Goal: Information Seeking & Learning: Learn about a topic

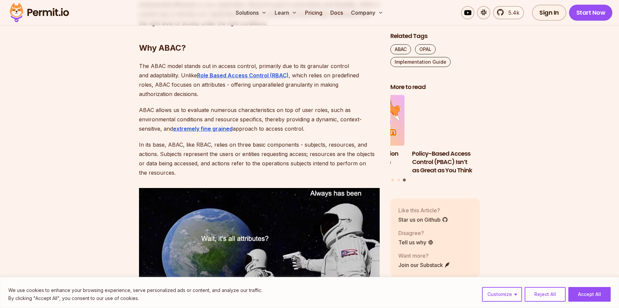
scroll to position [534, 0]
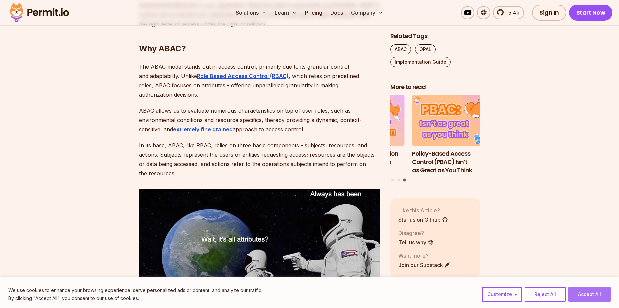
click at [604, 296] on button "Accept All" at bounding box center [590, 294] width 42 height 15
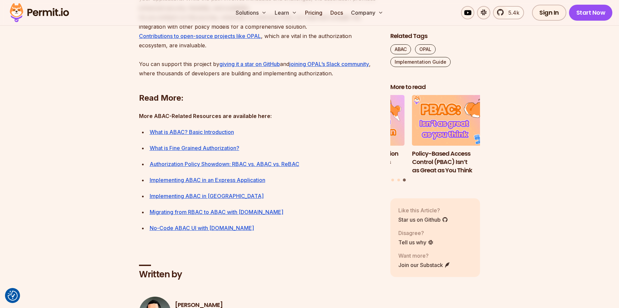
scroll to position [3202, 0]
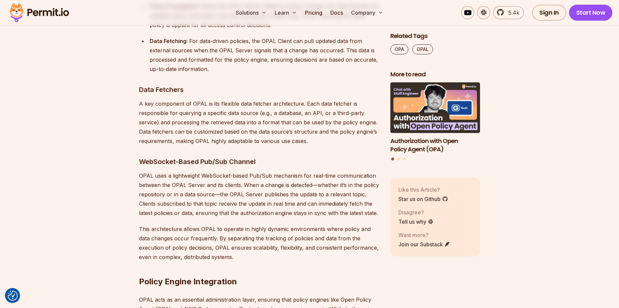
scroll to position [2935, 0]
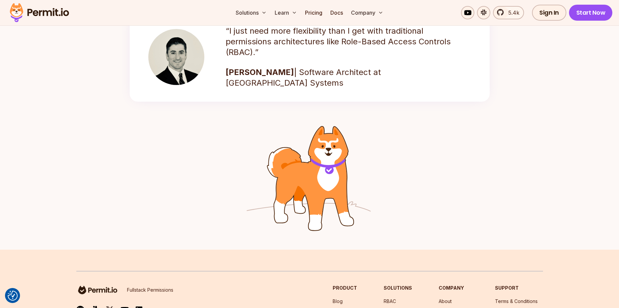
scroll to position [1089, 0]
